Goal: Check status

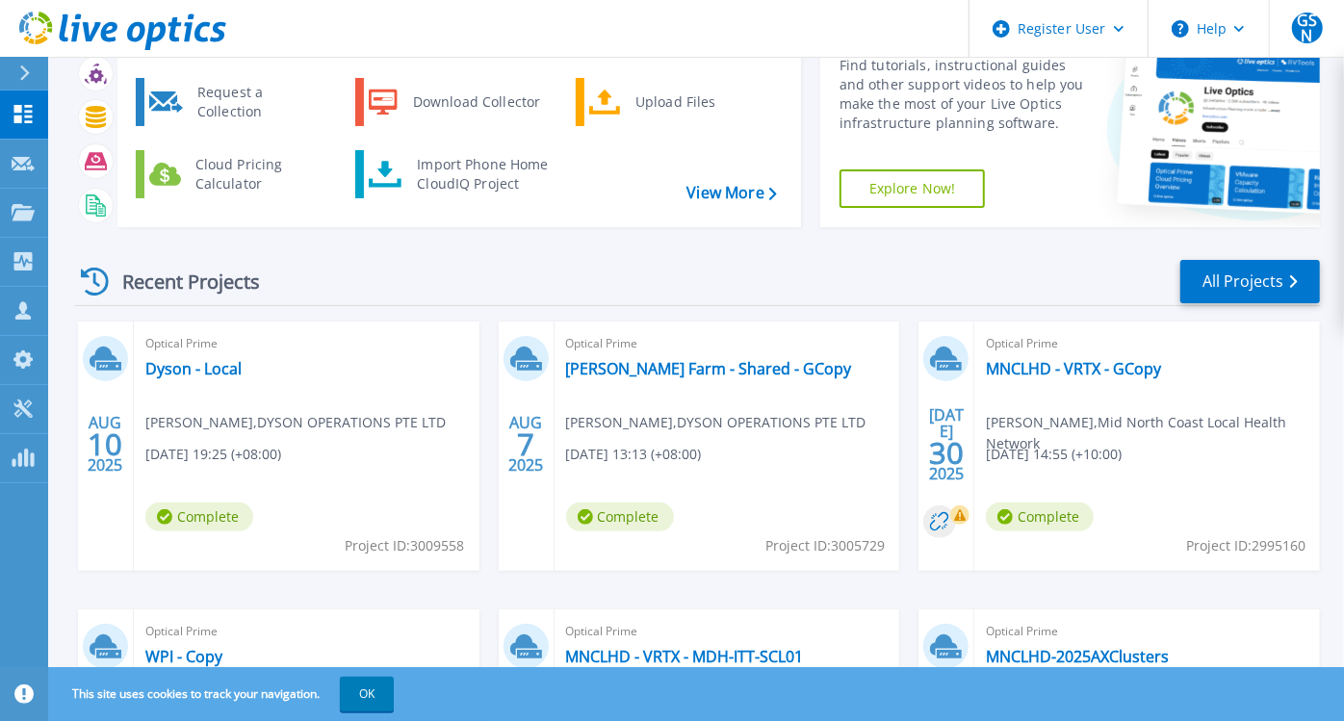
scroll to position [214, 0]
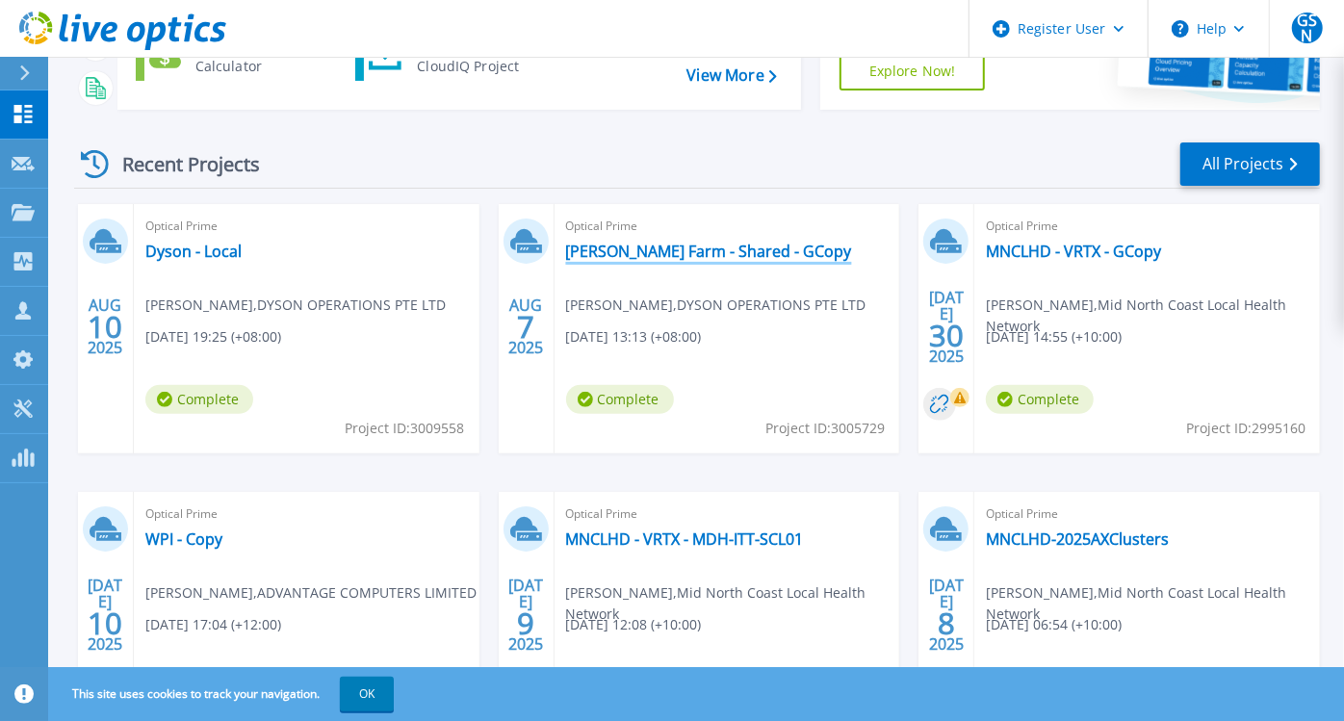
click at [604, 249] on link "[PERSON_NAME] Farm - Shared - GCopy" at bounding box center [709, 251] width 286 height 19
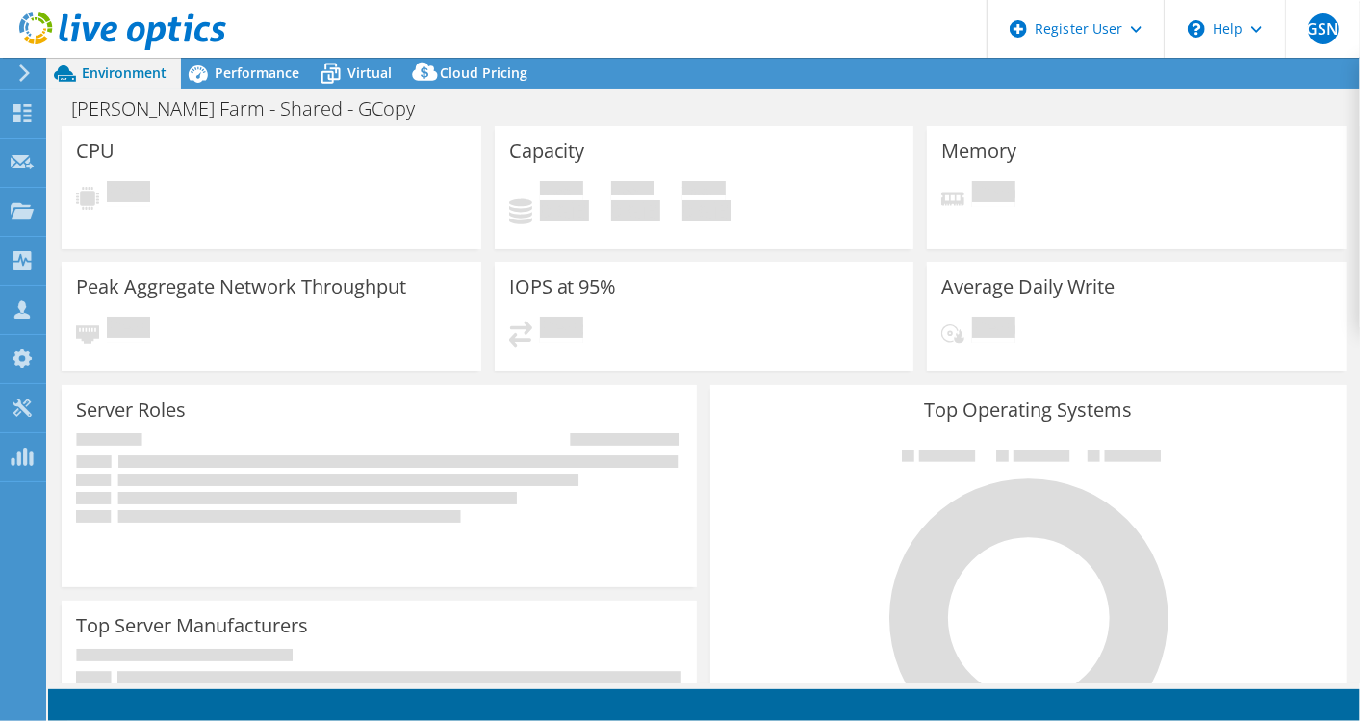
select select "[GEOGRAPHIC_DATA]"
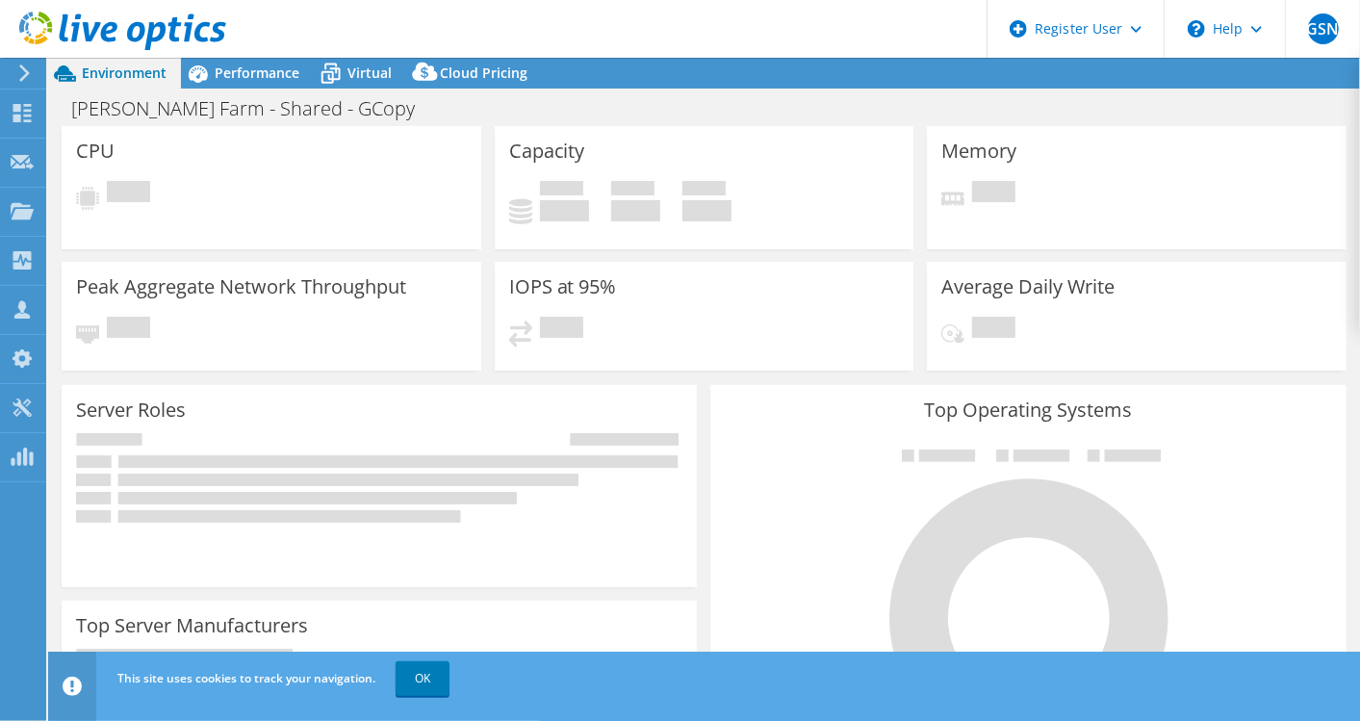
select select "AUD"
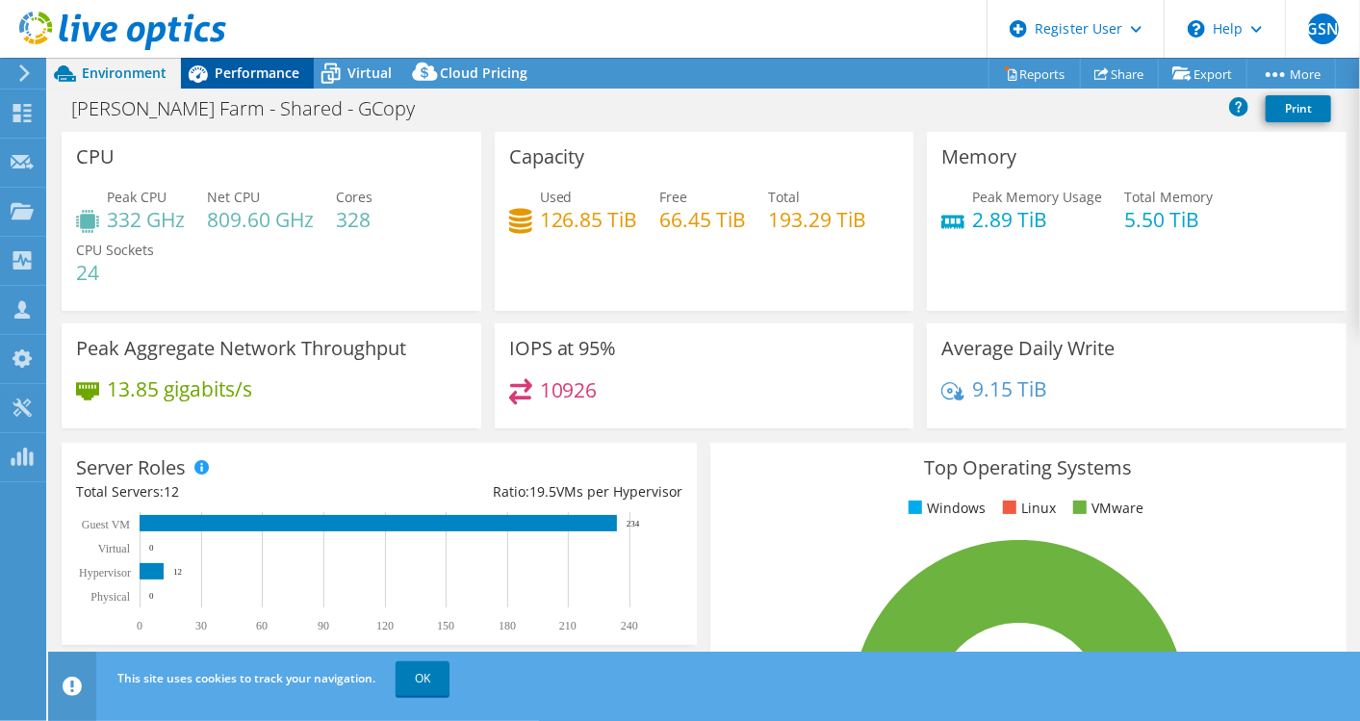
click at [292, 81] on span "Performance" at bounding box center [257, 73] width 85 height 18
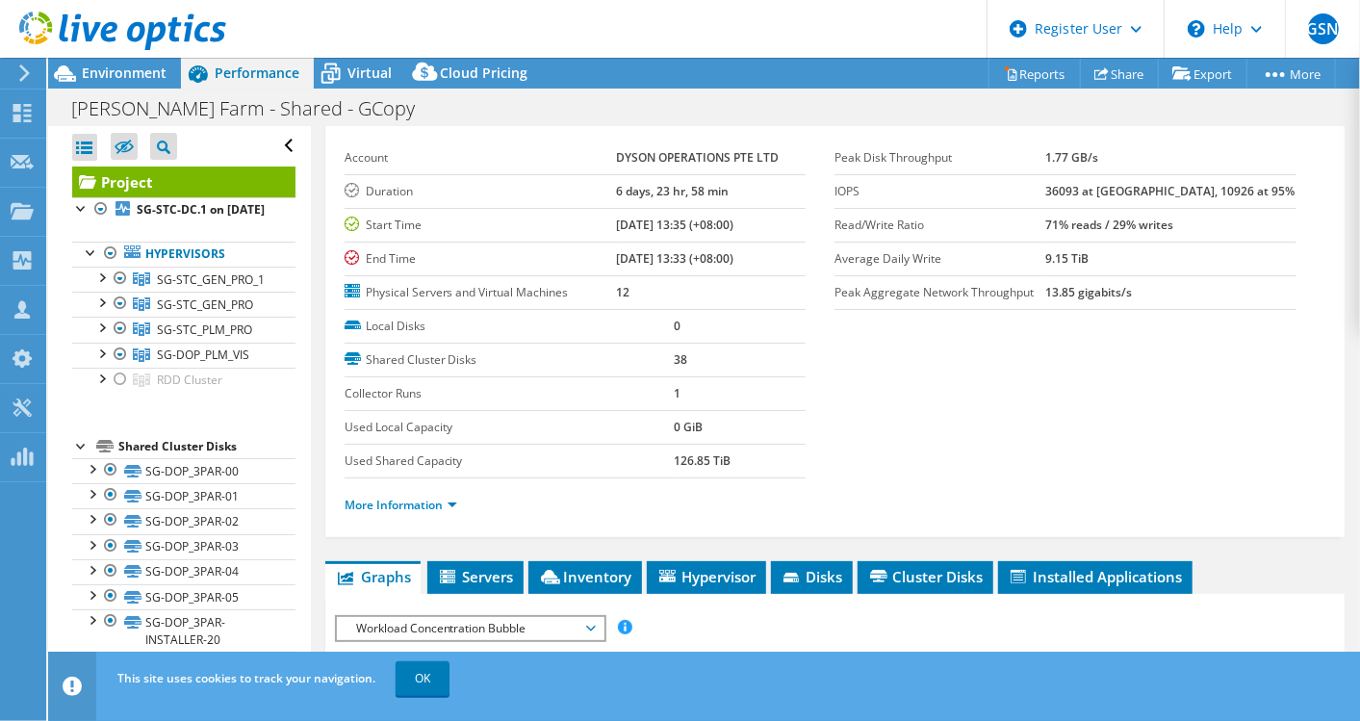
scroll to position [107, 0]
